Goal: Information Seeking & Learning: Compare options

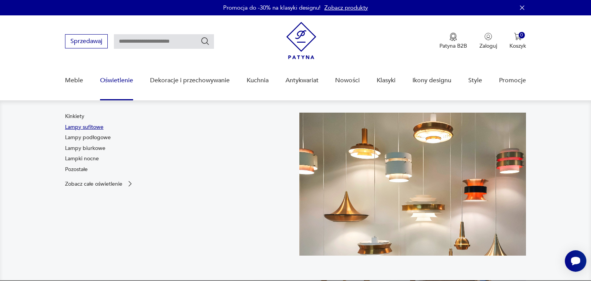
click at [92, 125] on link "Lampy sufitowe" at bounding box center [84, 128] width 39 height 8
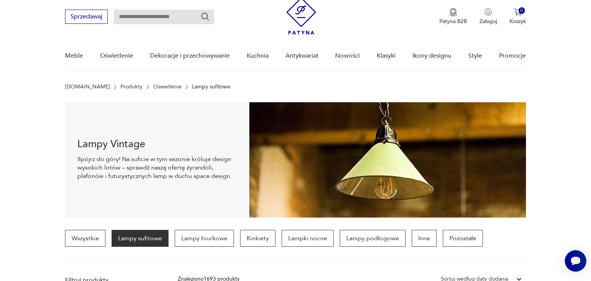
scroll to position [22, 0]
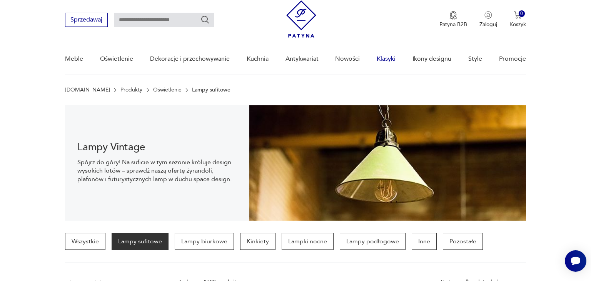
click at [388, 59] on link "Klasyki" at bounding box center [386, 59] width 19 height 30
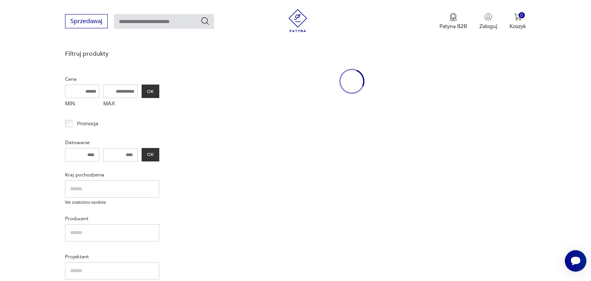
scroll to position [99, 0]
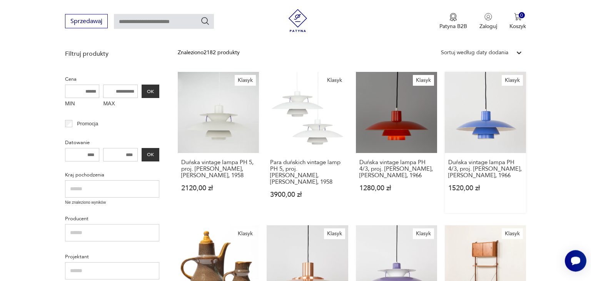
click at [477, 116] on link "Klasyk Duńska vintage lampa PH 4/3, proj. Poul Henningsen, Louis Poulsen, 1966 …" at bounding box center [485, 142] width 81 height 141
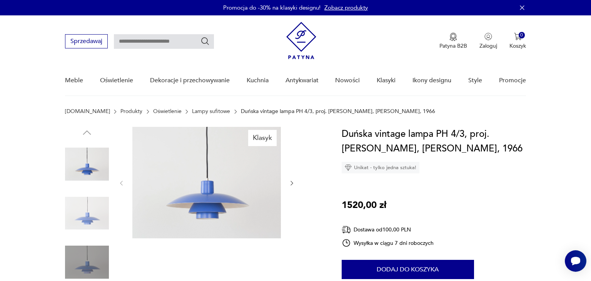
click at [214, 202] on img at bounding box center [206, 183] width 149 height 112
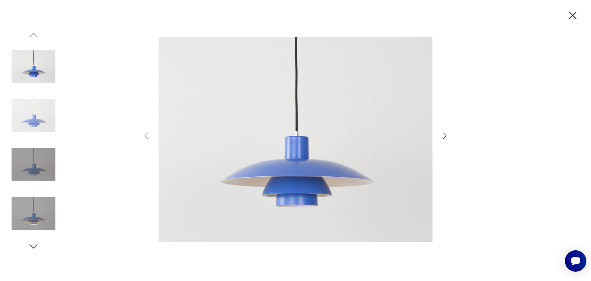
click at [34, 111] on img at bounding box center [34, 116] width 44 height 44
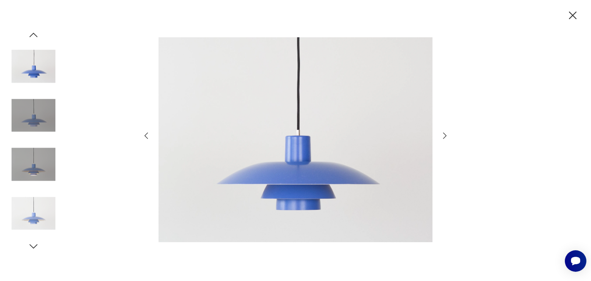
click at [35, 179] on img at bounding box center [34, 165] width 44 height 44
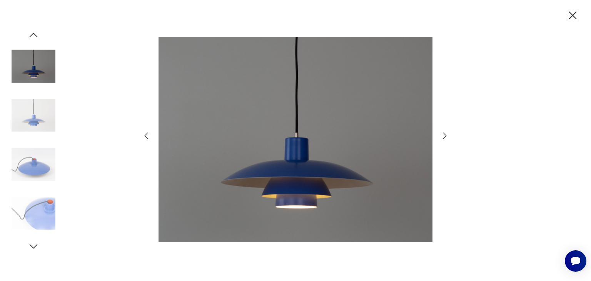
click at [573, 15] on icon "button" at bounding box center [573, 16] width 8 height 8
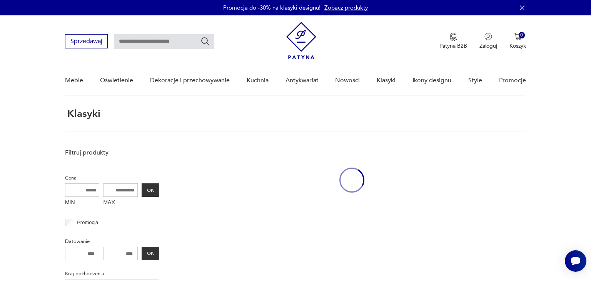
scroll to position [95, 0]
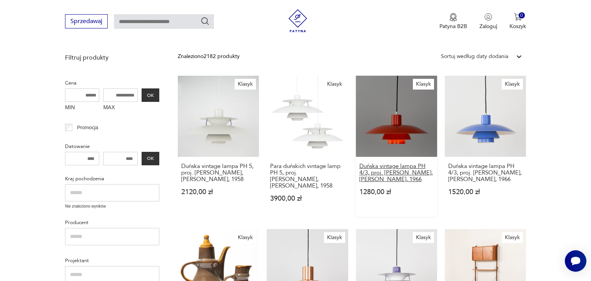
click at [390, 164] on h3 "Duńska vintage lampa PH 4/3, proj. Poul Henningsen, Louis Poulsen, 1966" at bounding box center [397, 173] width 74 height 20
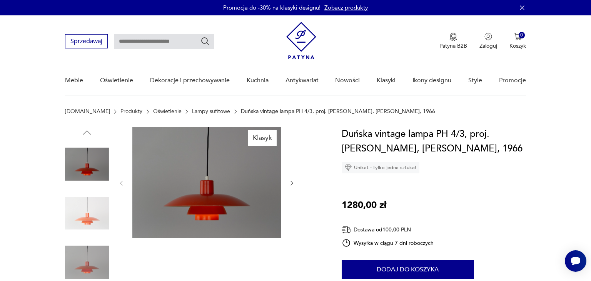
click at [174, 186] on img at bounding box center [206, 182] width 149 height 111
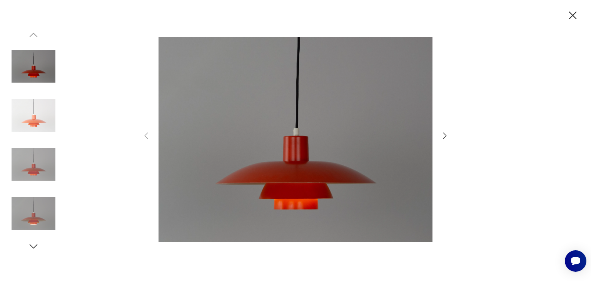
click at [32, 114] on img at bounding box center [34, 116] width 44 height 44
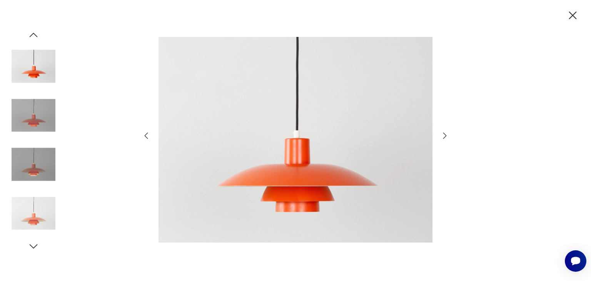
click at [576, 17] on icon "button" at bounding box center [572, 15] width 13 height 13
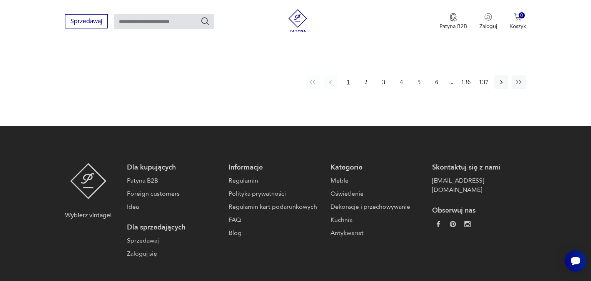
scroll to position [765, 0]
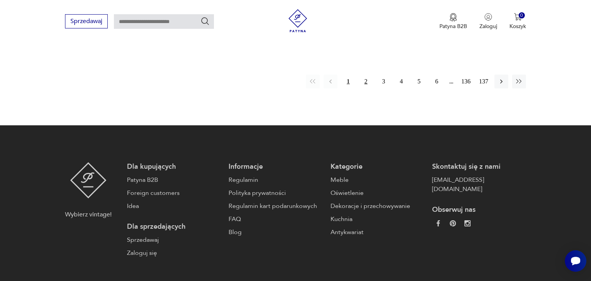
click at [363, 83] on button "2" at bounding box center [366, 82] width 14 height 14
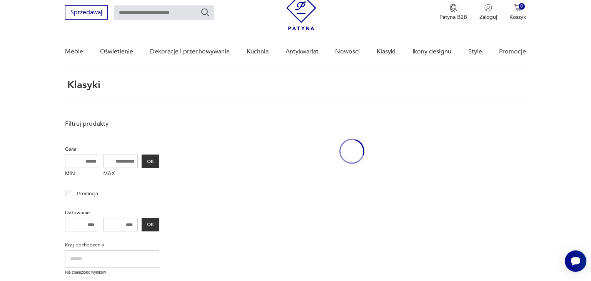
scroll to position [28, 0]
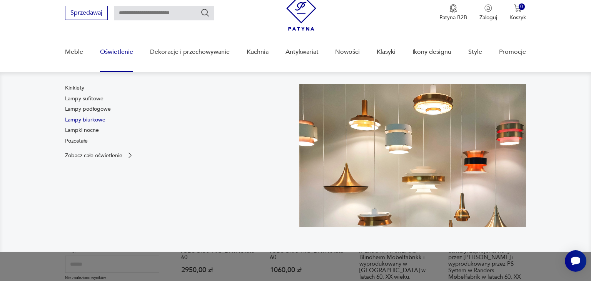
click at [77, 118] on link "Lampy biurkowe" at bounding box center [85, 120] width 40 height 8
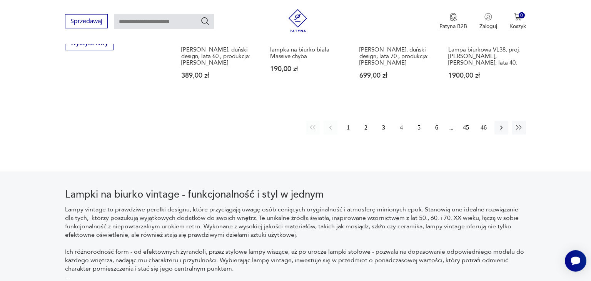
scroll to position [828, 0]
click at [365, 121] on button "2" at bounding box center [366, 128] width 14 height 14
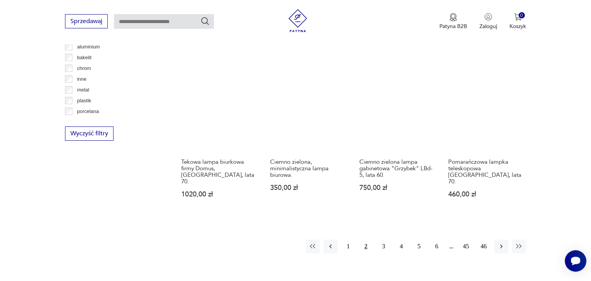
scroll to position [750, 0]
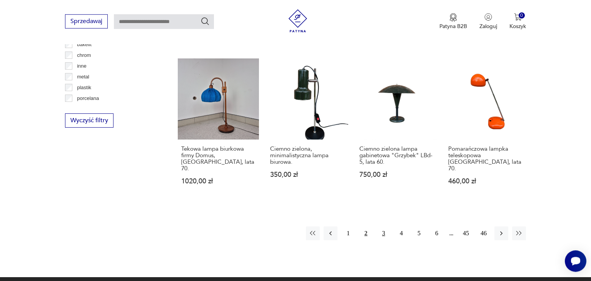
click at [384, 227] on button "3" at bounding box center [384, 234] width 14 height 14
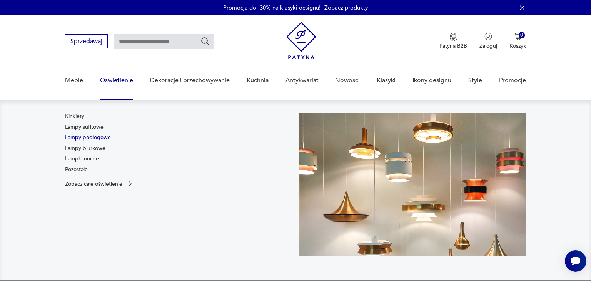
click at [102, 138] on link "Lampy podłogowe" at bounding box center [88, 138] width 46 height 8
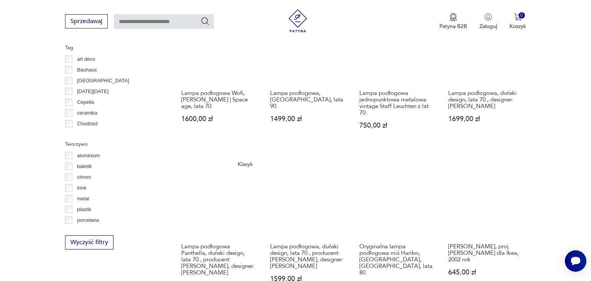
scroll to position [648, 0]
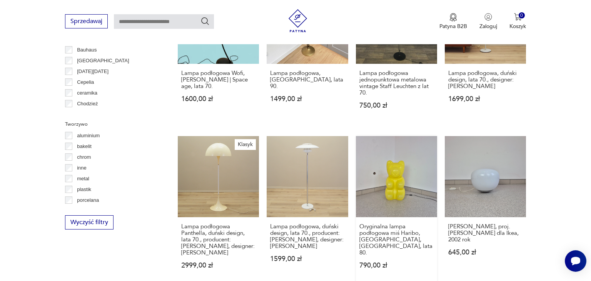
click at [388, 188] on link "Oryginalna lampa podłogowa miś Haribo, Messow, Niemcy, lata 80. 790,00 zł" at bounding box center [396, 210] width 81 height 148
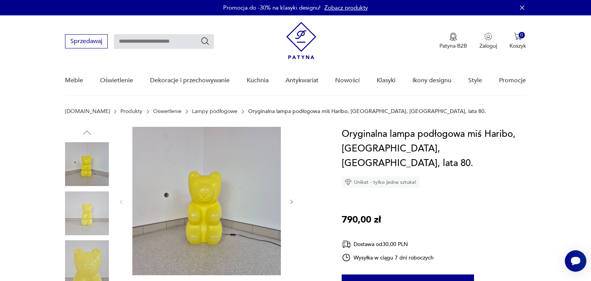
click at [213, 189] on img at bounding box center [206, 201] width 149 height 149
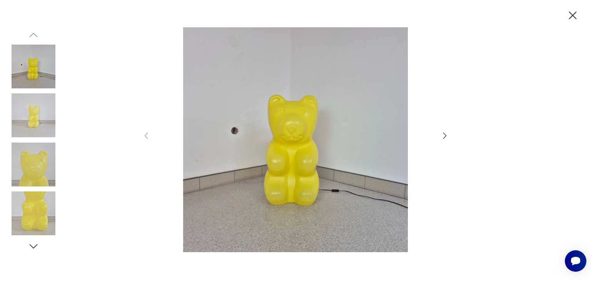
click at [35, 112] on img at bounding box center [34, 116] width 44 height 44
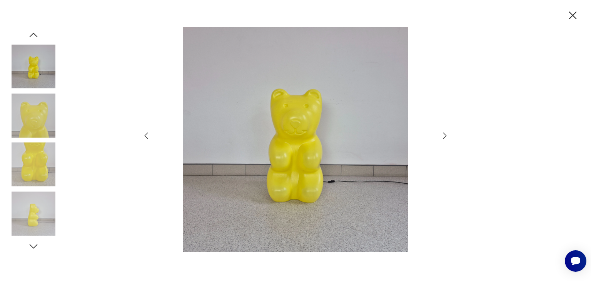
click at [32, 146] on img at bounding box center [34, 165] width 44 height 44
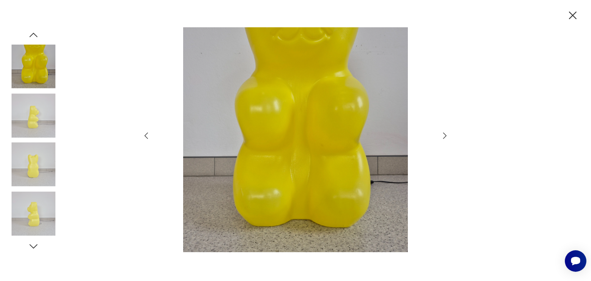
click at [39, 217] on img at bounding box center [34, 214] width 44 height 44
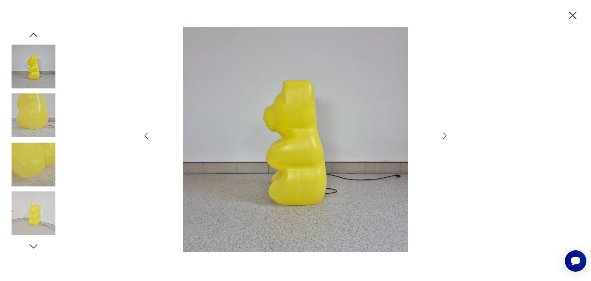
click at [568, 19] on icon "button" at bounding box center [572, 15] width 13 height 13
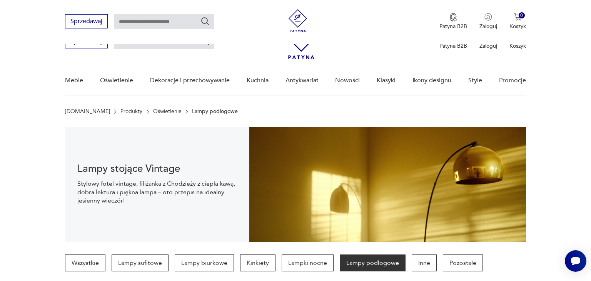
scroll to position [720, 0]
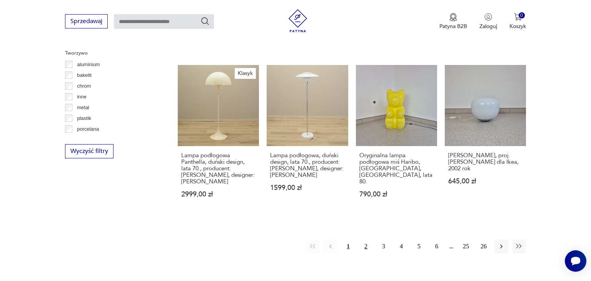
click at [363, 248] on button "2" at bounding box center [366, 247] width 14 height 14
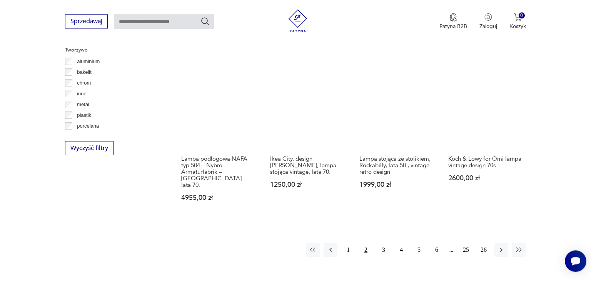
scroll to position [730, 0]
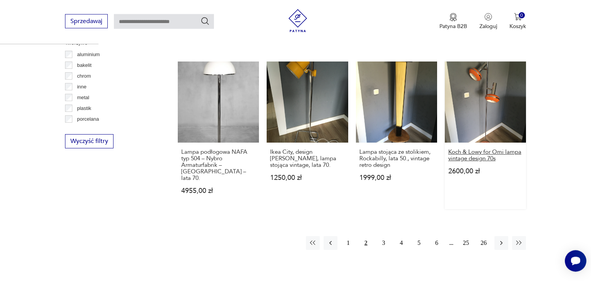
click at [476, 149] on h3 "Koch & Lowy for Omi lampa vintage design 70s" at bounding box center [486, 155] width 74 height 13
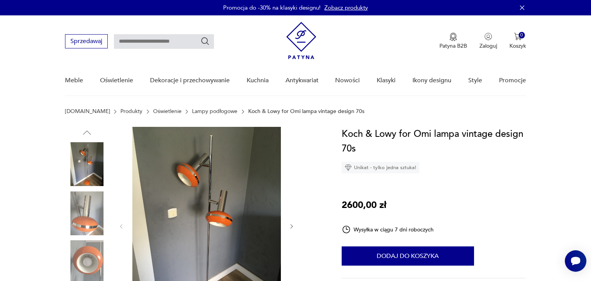
click at [209, 193] on img at bounding box center [206, 226] width 149 height 198
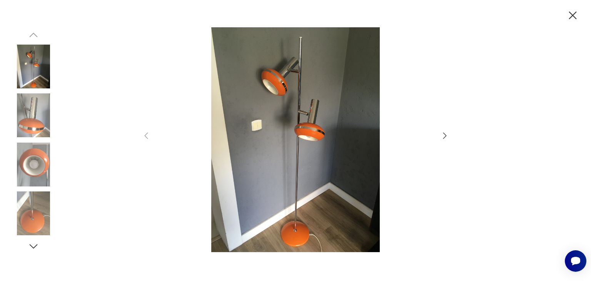
click at [569, 15] on icon "button" at bounding box center [572, 15] width 13 height 13
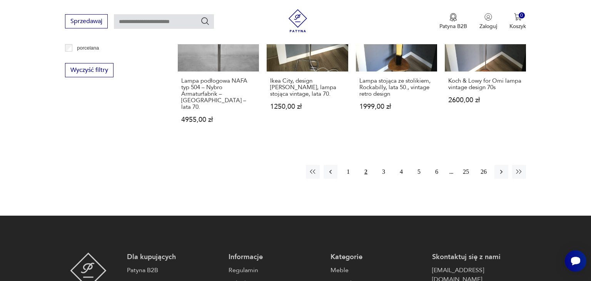
scroll to position [821, 0]
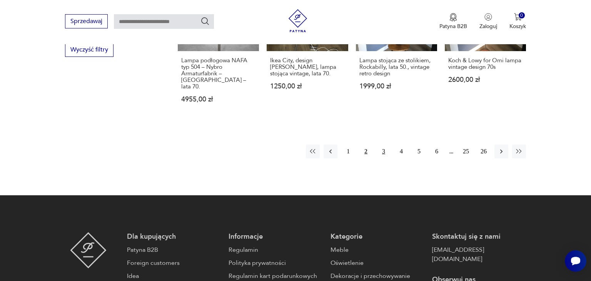
click at [386, 145] on button "3" at bounding box center [384, 152] width 14 height 14
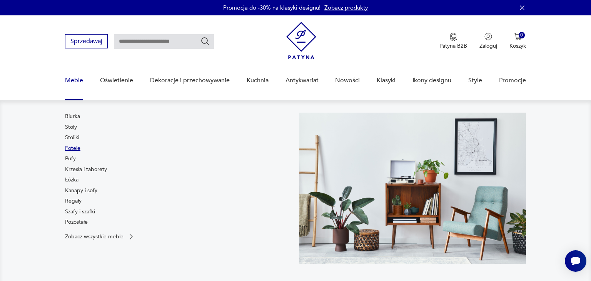
click at [77, 150] on link "Fotele" at bounding box center [72, 149] width 15 height 8
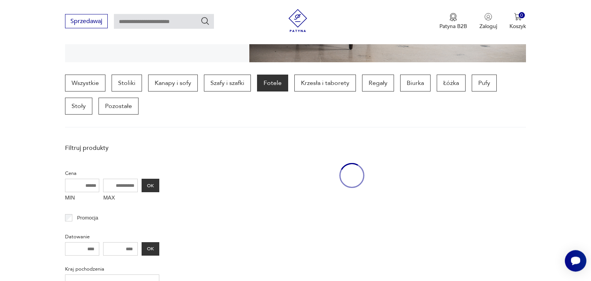
scroll to position [181, 0]
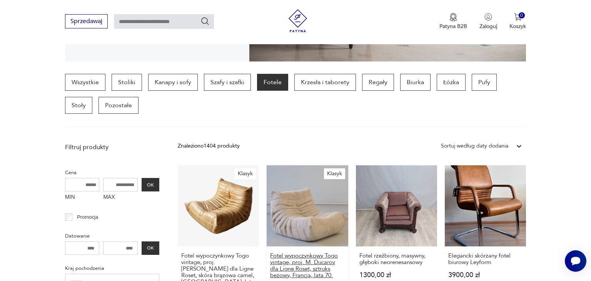
click at [296, 261] on h3 "Fotel wypoczynkowy Togo vintage, proj. M. Ducaroy dla Ligne Roset, sztruks beżo…" at bounding box center [307, 266] width 74 height 26
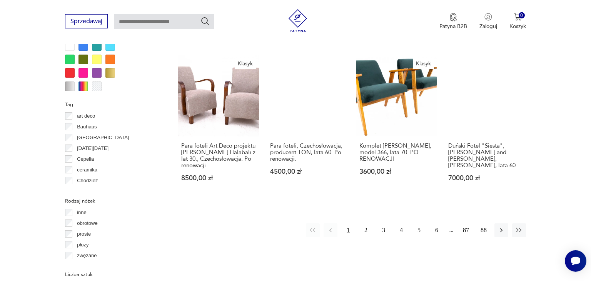
scroll to position [789, 0]
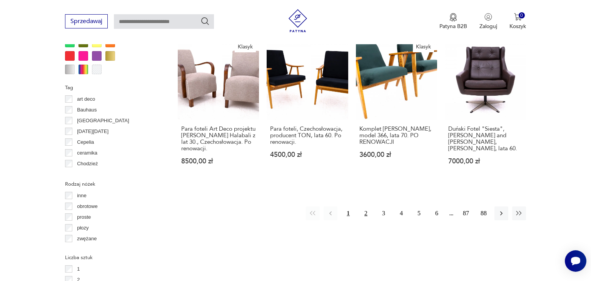
click at [364, 207] on button "2" at bounding box center [366, 214] width 14 height 14
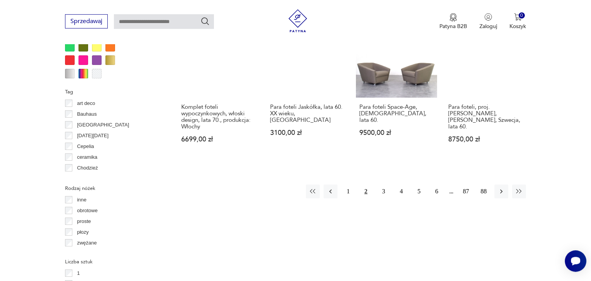
scroll to position [814, 0]
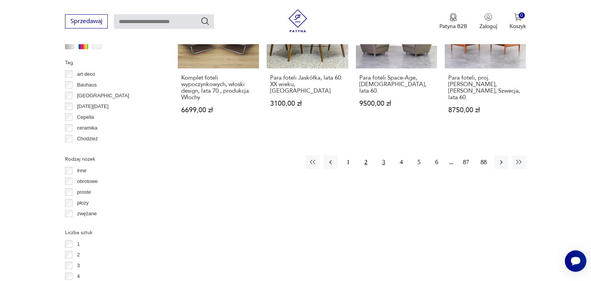
click at [381, 159] on button "3" at bounding box center [384, 163] width 14 height 14
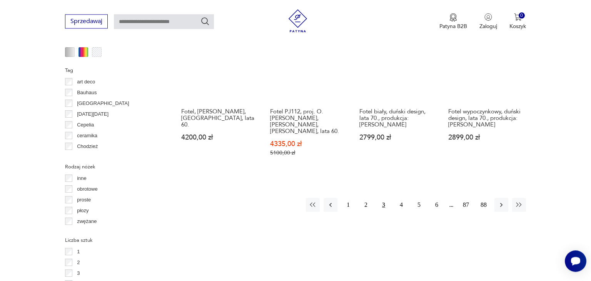
scroll to position [834, 0]
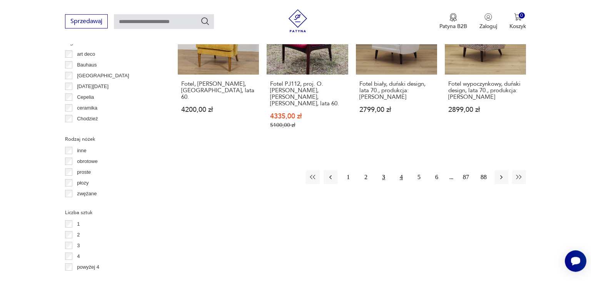
click at [401, 171] on button "4" at bounding box center [402, 178] width 14 height 14
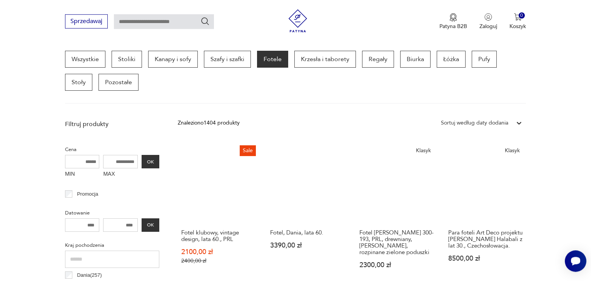
scroll to position [52, 0]
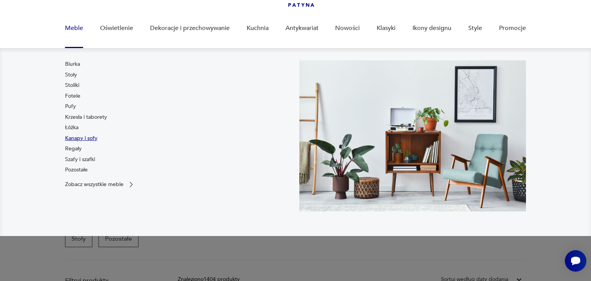
click at [75, 139] on link "Kanapy i sofy" at bounding box center [81, 139] width 32 height 8
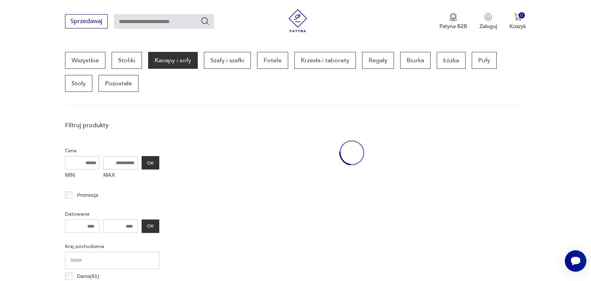
scroll to position [204, 0]
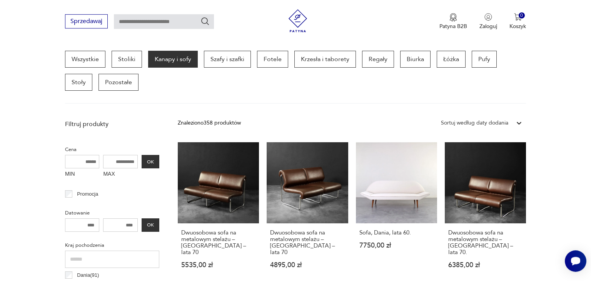
click at [554, 92] on section "Wszystkie Stoliki Kanapy i sofy Szafy i szafki Fotele Krzesła i taborety Regały…" at bounding box center [295, 77] width 591 height 53
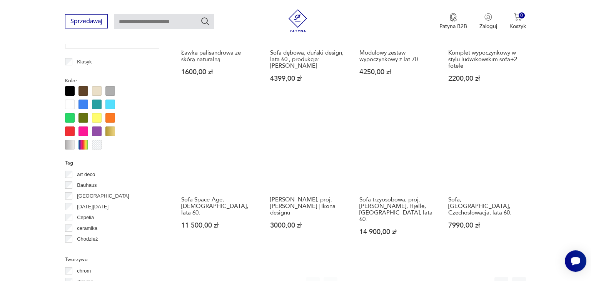
scroll to position [712, 0]
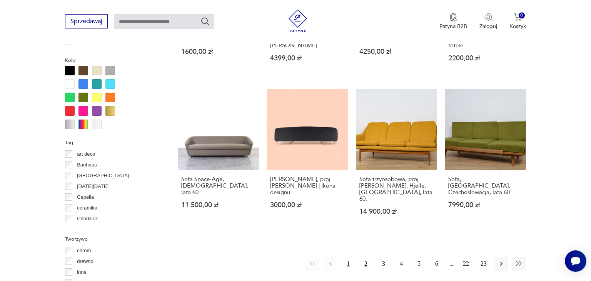
click at [361, 257] on button "2" at bounding box center [366, 264] width 14 height 14
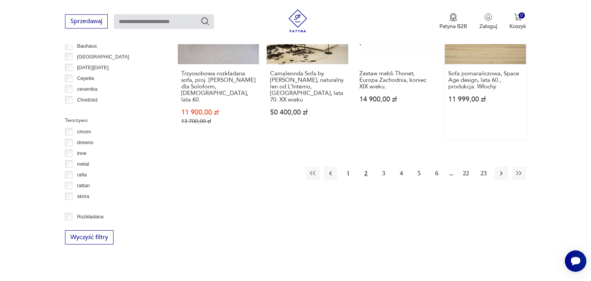
scroll to position [854, 0]
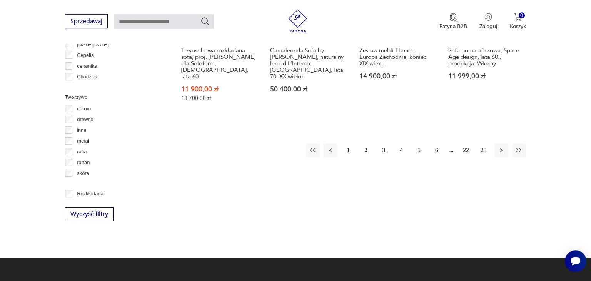
click at [380, 144] on button "3" at bounding box center [384, 151] width 14 height 14
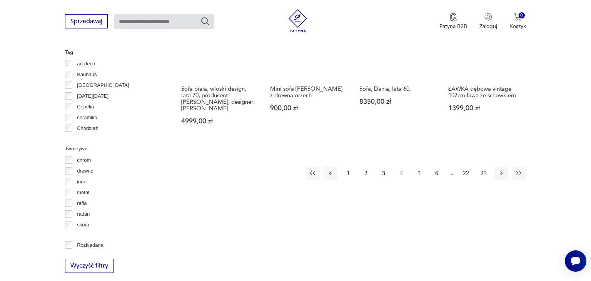
scroll to position [875, 0]
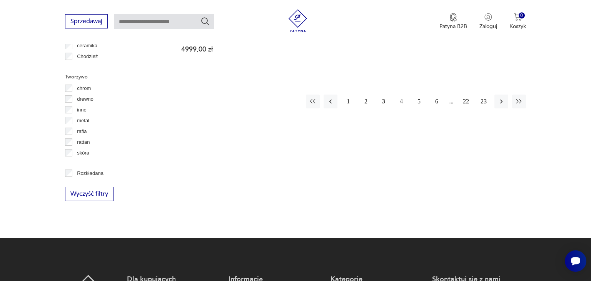
click at [397, 95] on button "4" at bounding box center [402, 102] width 14 height 14
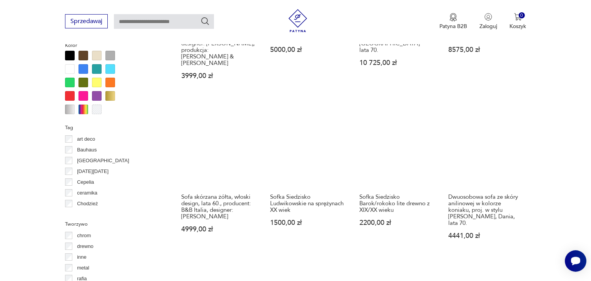
scroll to position [732, 0]
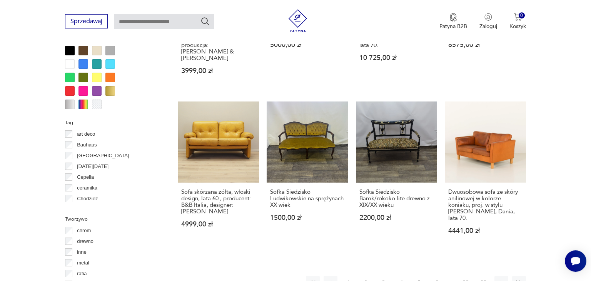
click at [415, 276] on button "5" at bounding box center [419, 283] width 14 height 14
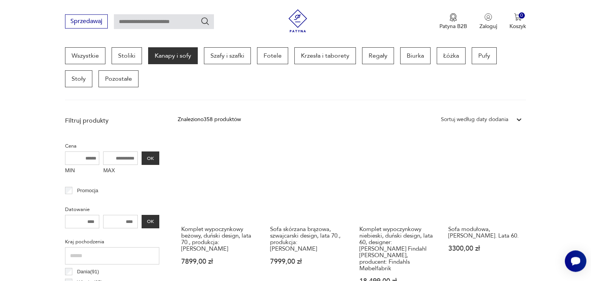
scroll to position [204, 0]
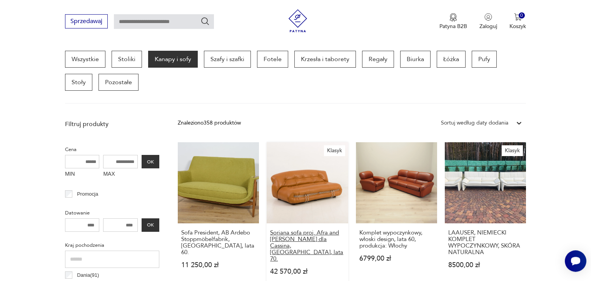
click at [303, 236] on h3 "Soriana sofa proj. Afra and Tobia Scarpa dla Cassina, Włochy, lata 70." at bounding box center [307, 246] width 74 height 33
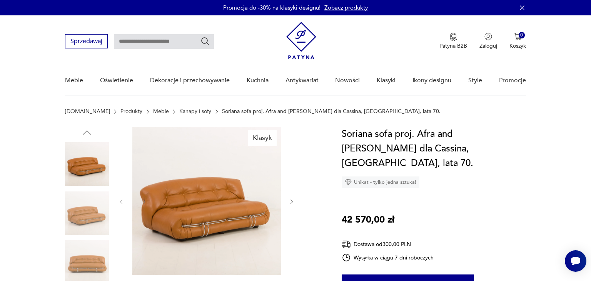
click at [216, 172] on img at bounding box center [206, 201] width 149 height 149
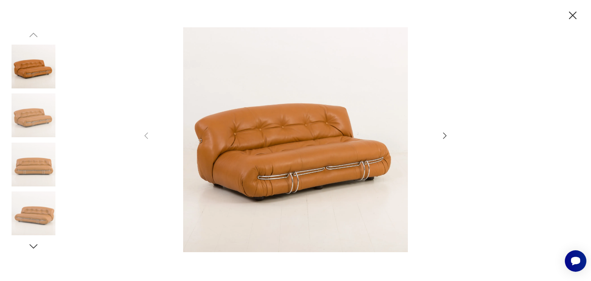
click at [445, 139] on icon "button" at bounding box center [444, 135] width 9 height 9
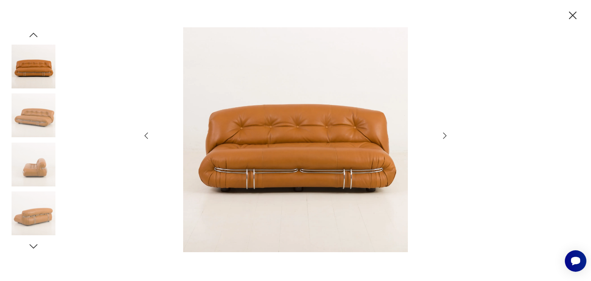
click at [572, 12] on icon "button" at bounding box center [572, 15] width 13 height 13
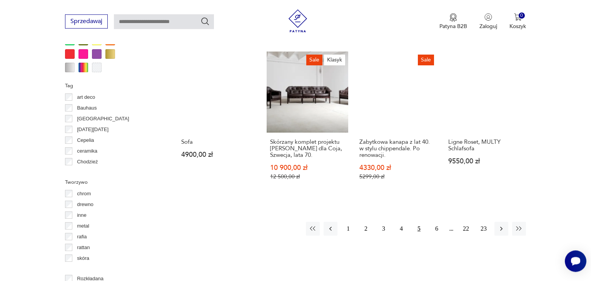
scroll to position [784, 0]
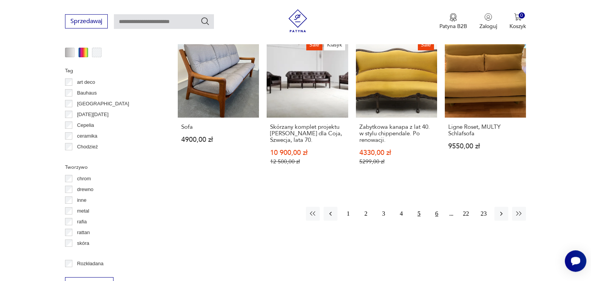
click at [437, 207] on button "6" at bounding box center [437, 214] width 14 height 14
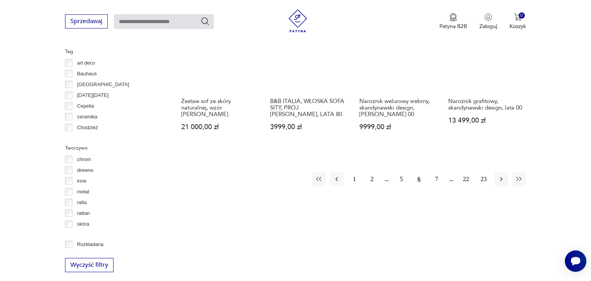
scroll to position [838, 0]
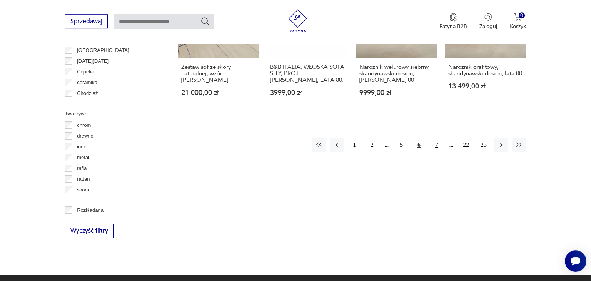
click at [439, 138] on button "7" at bounding box center [437, 145] width 14 height 14
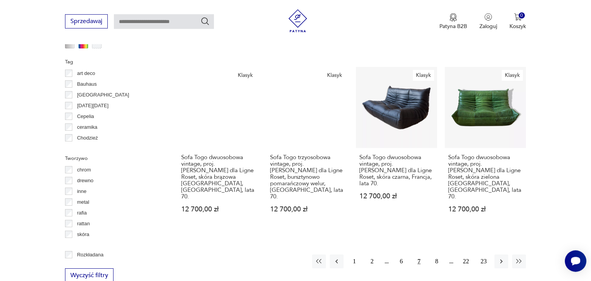
scroll to position [795, 0]
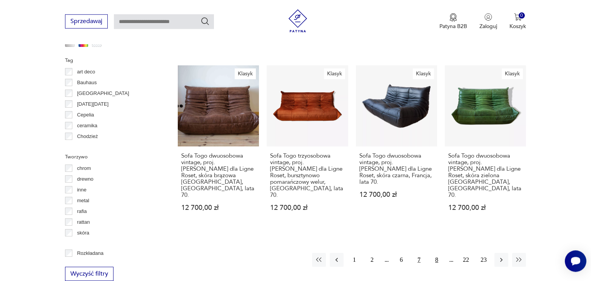
click at [432, 253] on button "8" at bounding box center [437, 260] width 14 height 14
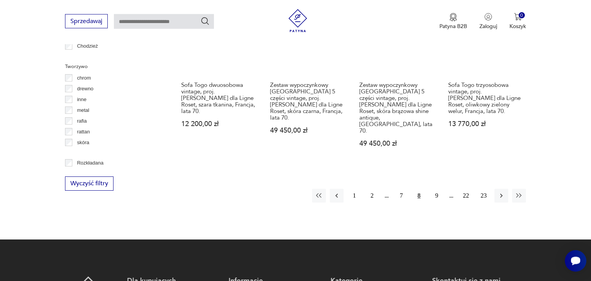
scroll to position [888, 0]
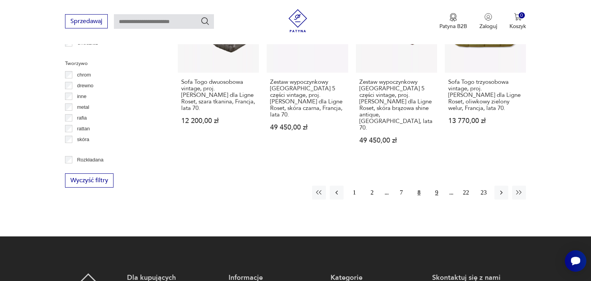
click at [436, 186] on button "9" at bounding box center [437, 193] width 14 height 14
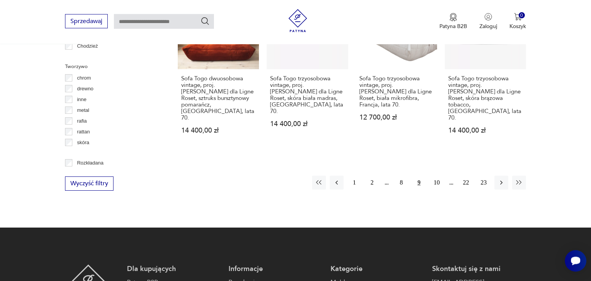
scroll to position [884, 0]
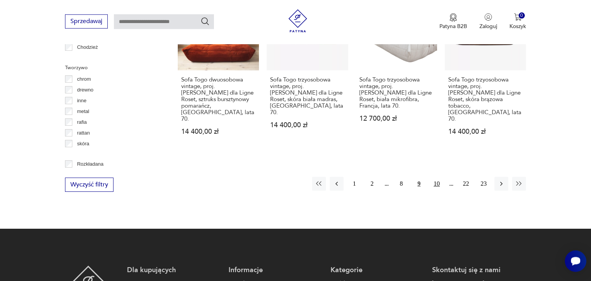
click at [438, 177] on button "10" at bounding box center [437, 184] width 14 height 14
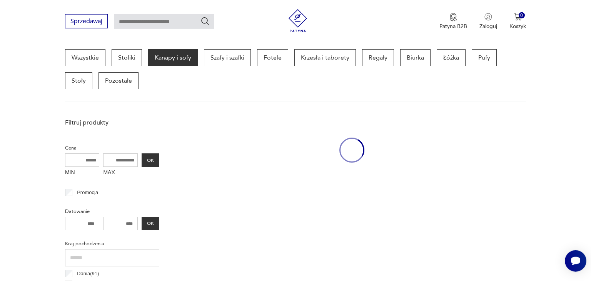
scroll to position [204, 0]
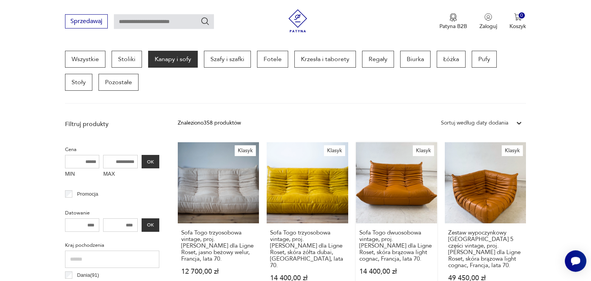
click at [392, 189] on link "Klasyk Sofa Togo dwuosobowa vintage, proj. M. Ducaroy dla Ligne Roset, skóra br…" at bounding box center [396, 219] width 81 height 154
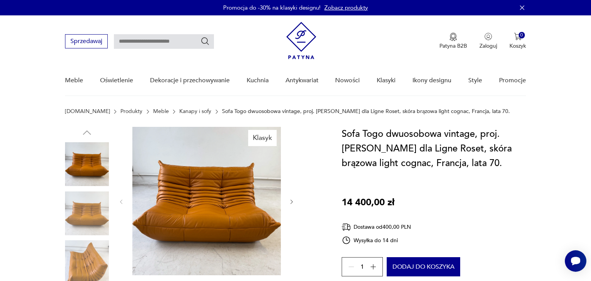
click at [188, 207] on img at bounding box center [206, 201] width 149 height 149
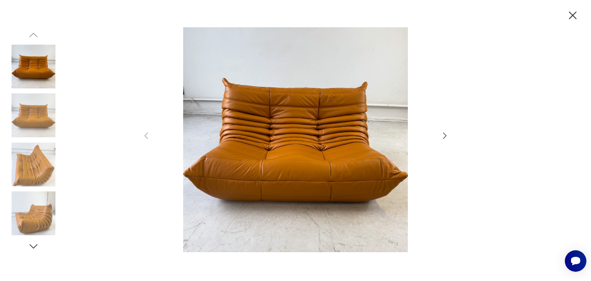
click at [440, 138] on icon "button" at bounding box center [444, 135] width 9 height 9
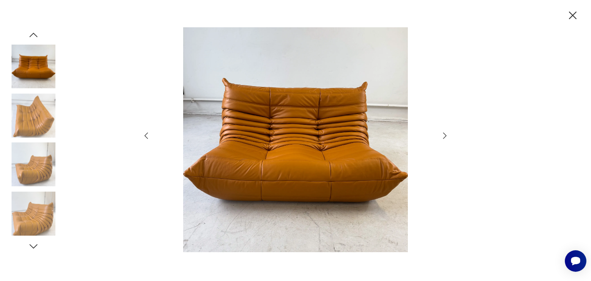
click at [440, 138] on icon "button" at bounding box center [444, 135] width 9 height 9
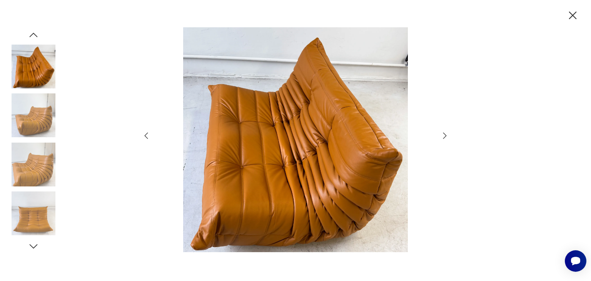
click at [440, 138] on icon "button" at bounding box center [444, 135] width 9 height 9
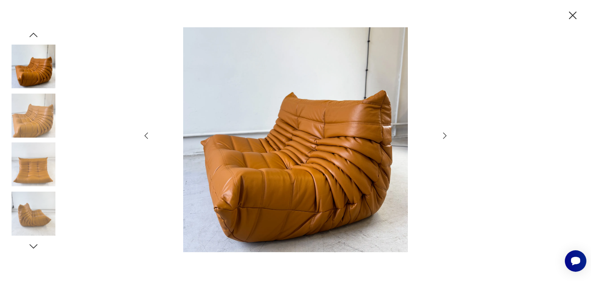
click at [440, 138] on icon "button" at bounding box center [444, 135] width 9 height 9
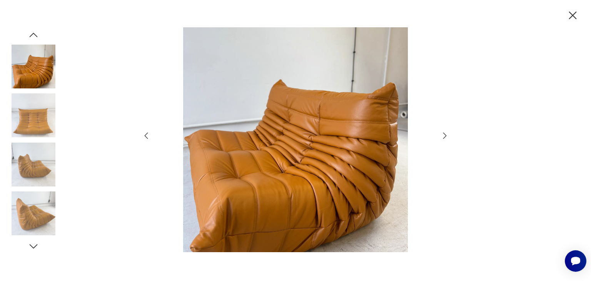
click at [440, 138] on icon "button" at bounding box center [444, 135] width 9 height 9
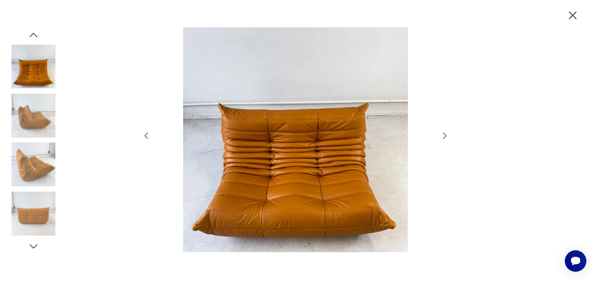
click at [573, 19] on icon "button" at bounding box center [572, 15] width 13 height 13
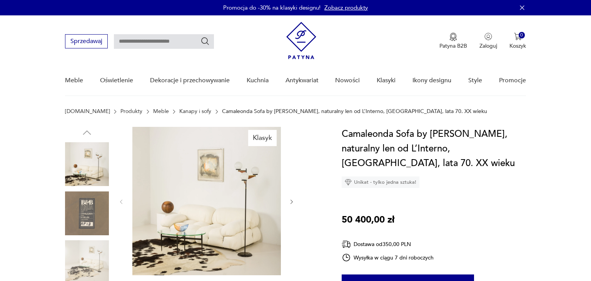
click at [179, 224] on img at bounding box center [206, 201] width 149 height 149
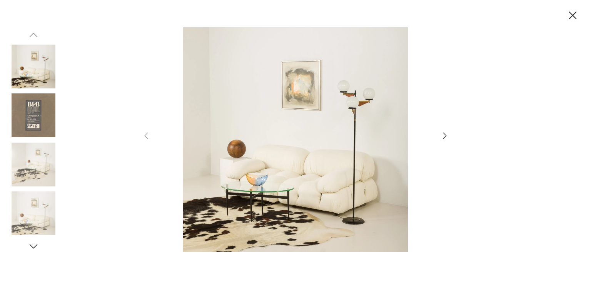
click at [347, 171] on img at bounding box center [296, 139] width 274 height 225
click at [445, 145] on div at bounding box center [296, 140] width 308 height 227
click at [440, 129] on div at bounding box center [296, 140] width 308 height 227
click at [444, 136] on icon "button" at bounding box center [444, 135] width 9 height 9
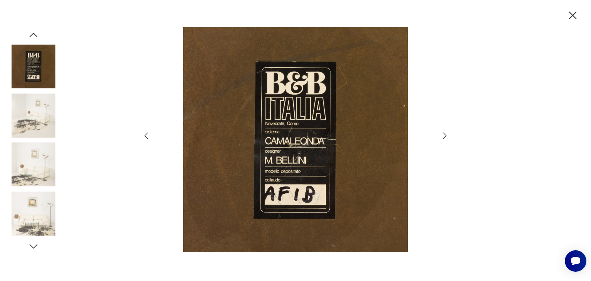
click at [444, 136] on icon "button" at bounding box center [444, 135] width 9 height 9
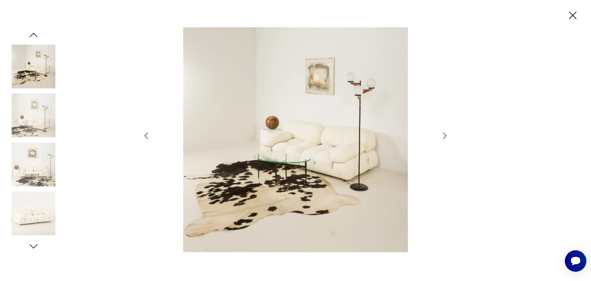
click at [575, 18] on icon "button" at bounding box center [573, 16] width 8 height 8
